Goal: Find specific page/section: Find specific page/section

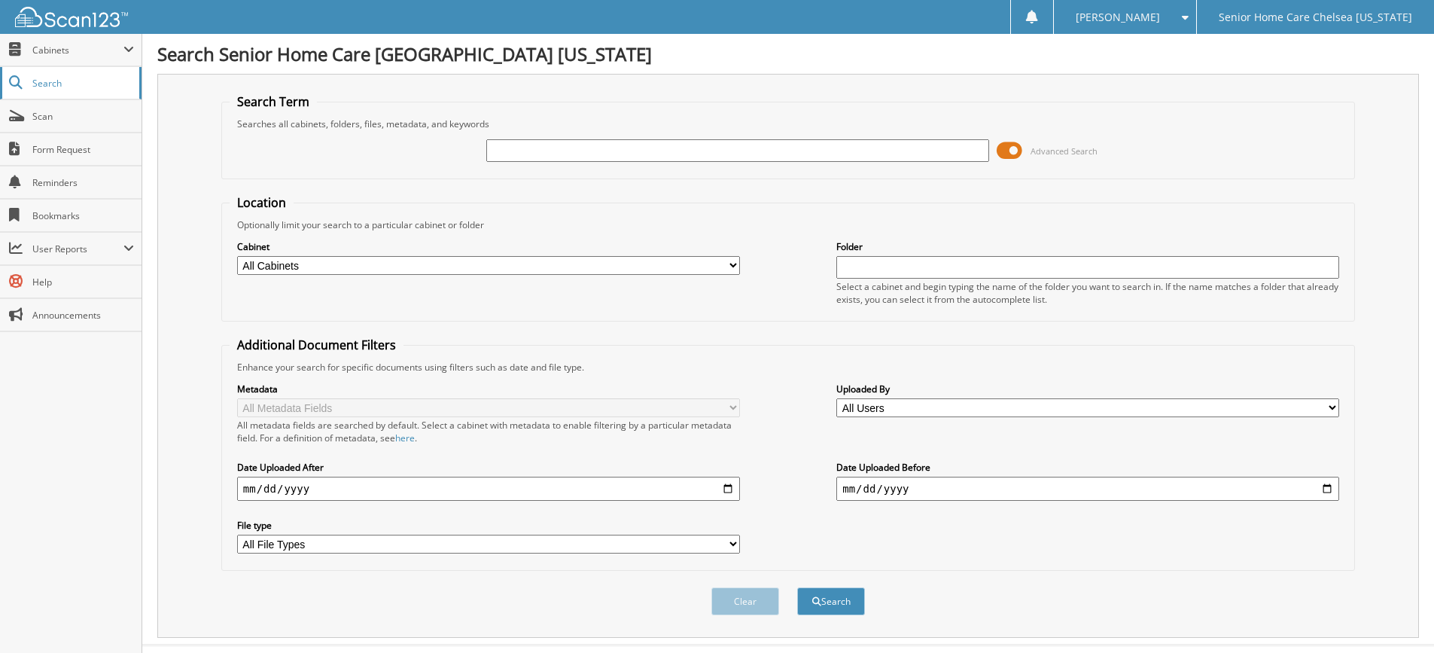
click at [66, 94] on link "Search" at bounding box center [71, 83] width 142 height 32
click at [588, 153] on input "text" at bounding box center [737, 150] width 503 height 23
type input "yessika"
drag, startPoint x: 842, startPoint y: 607, endPoint x: 846, endPoint y: 597, distance: 11.2
click at [846, 597] on button "Search" at bounding box center [831, 601] width 68 height 28
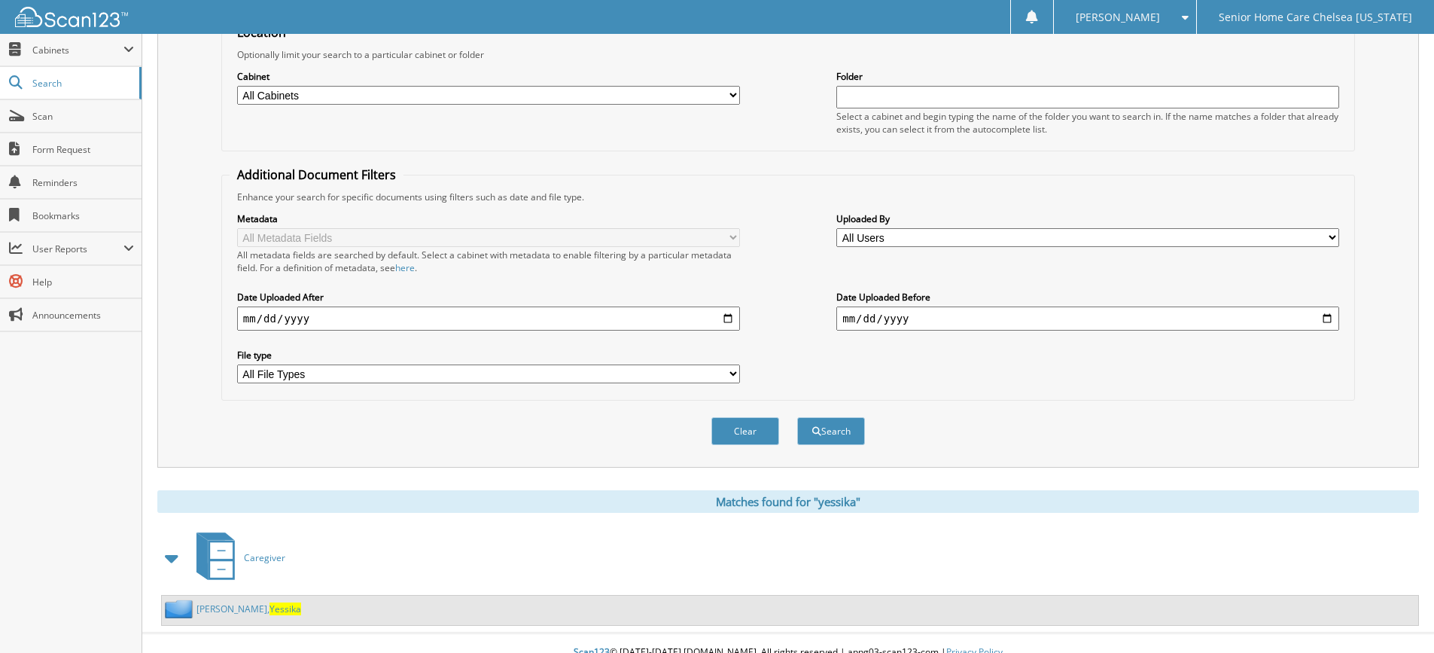
scroll to position [189, 0]
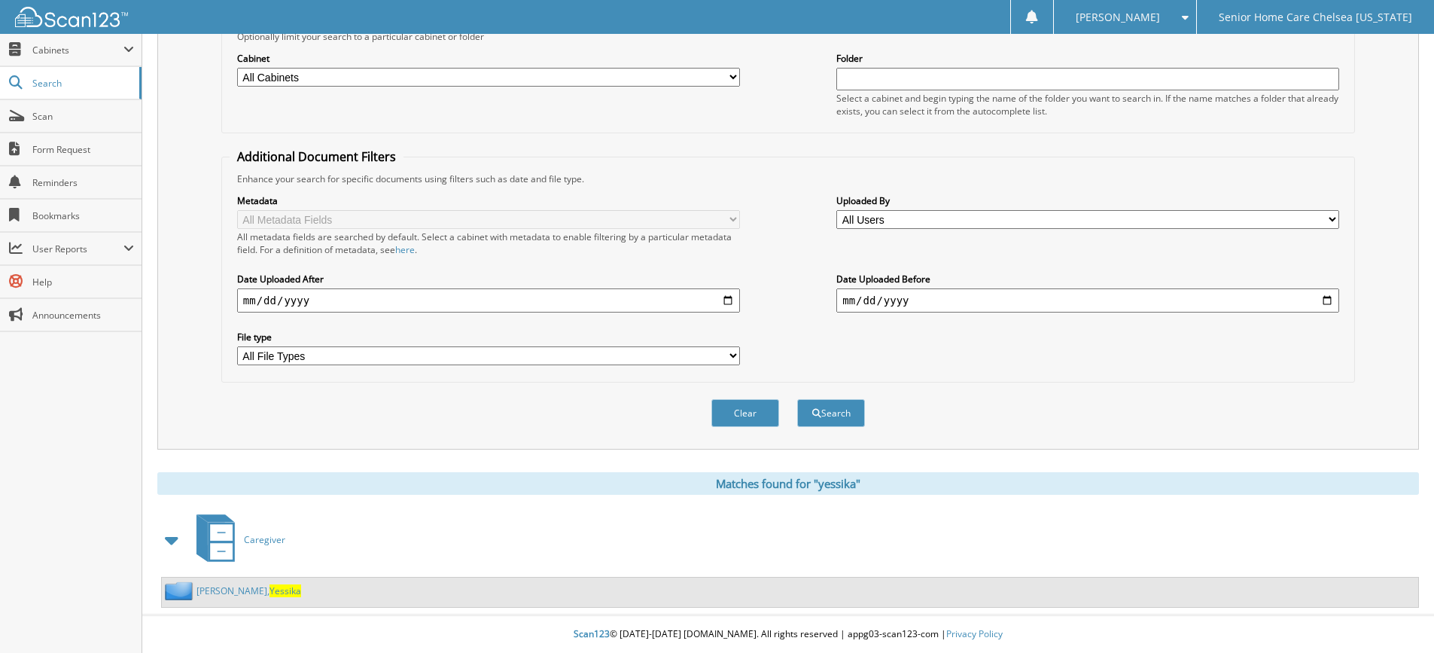
click at [236, 592] on link "Perez Amparo, Yessika" at bounding box center [248, 590] width 105 height 13
